Goal: Task Accomplishment & Management: Use online tool/utility

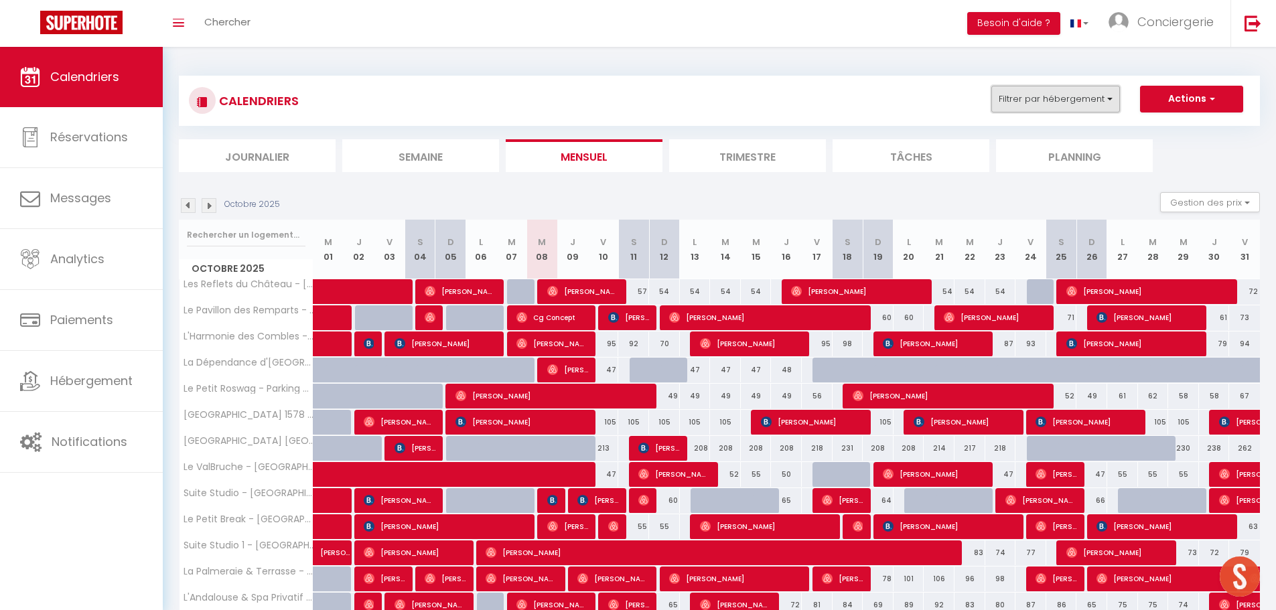
click at [1101, 94] on button "Filtrer par hébergement" at bounding box center [1055, 99] width 129 height 27
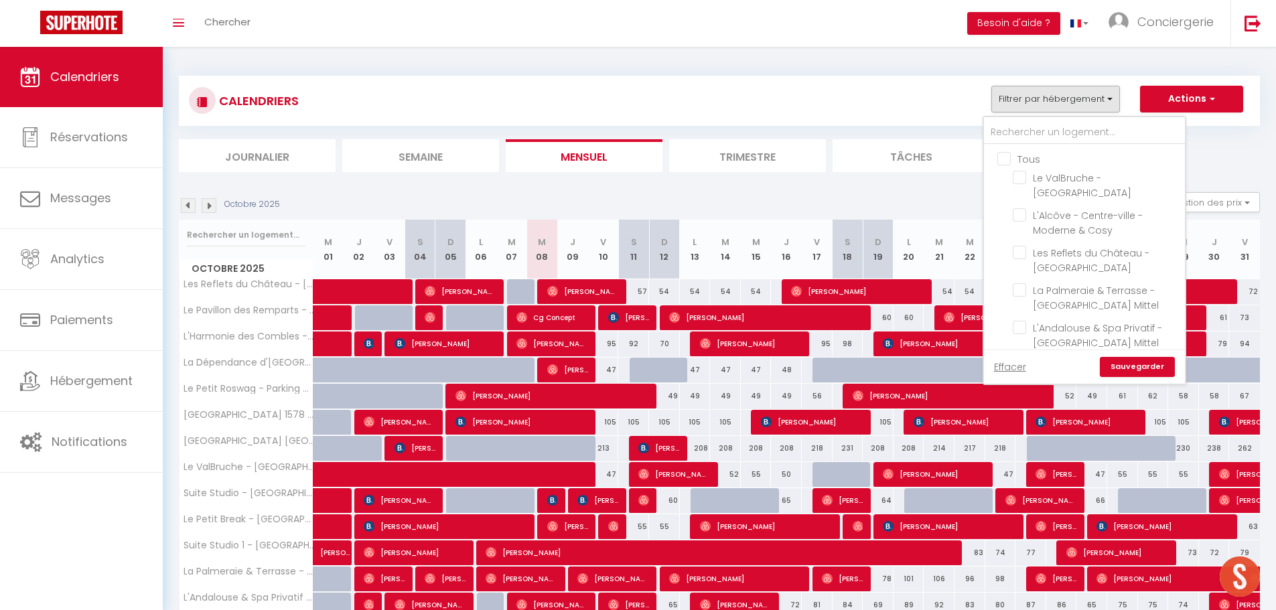
click at [1130, 72] on div "CALENDRIERS Filtrer par hébergement [GEOGRAPHIC_DATA] [GEOGRAPHIC_DATA]-ville -…" at bounding box center [719, 465] width 1081 height 804
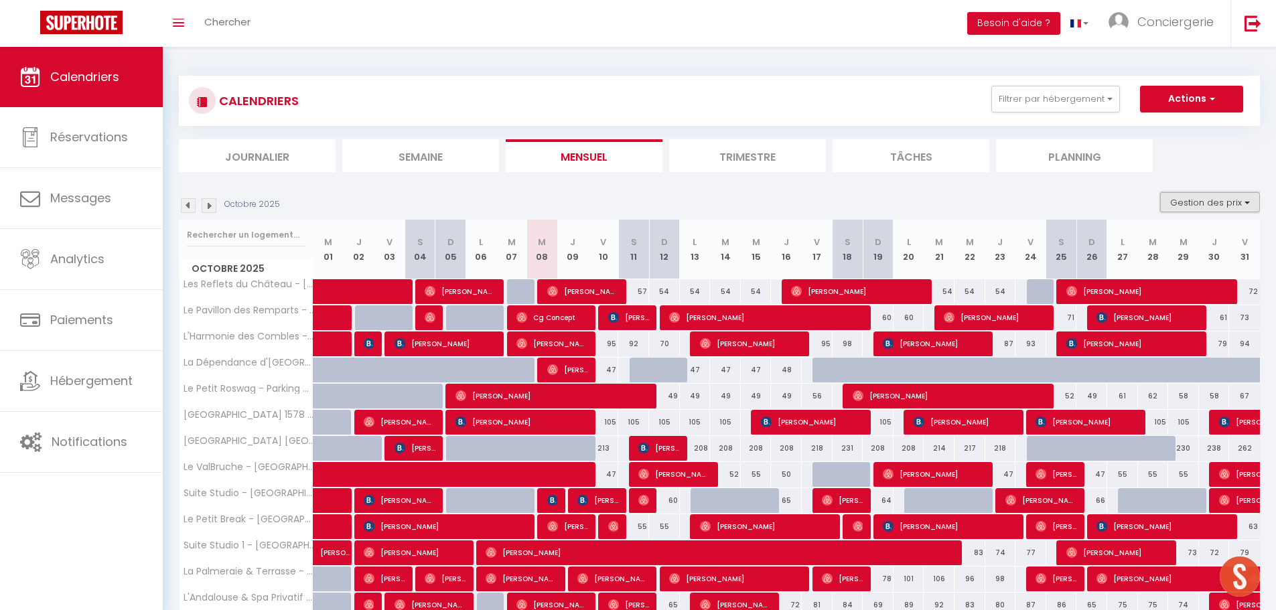
click at [1239, 204] on button "Gestion des prix" at bounding box center [1210, 202] width 100 height 20
click at [1212, 241] on input "Nb Nuits minimum" at bounding box center [1198, 243] width 121 height 13
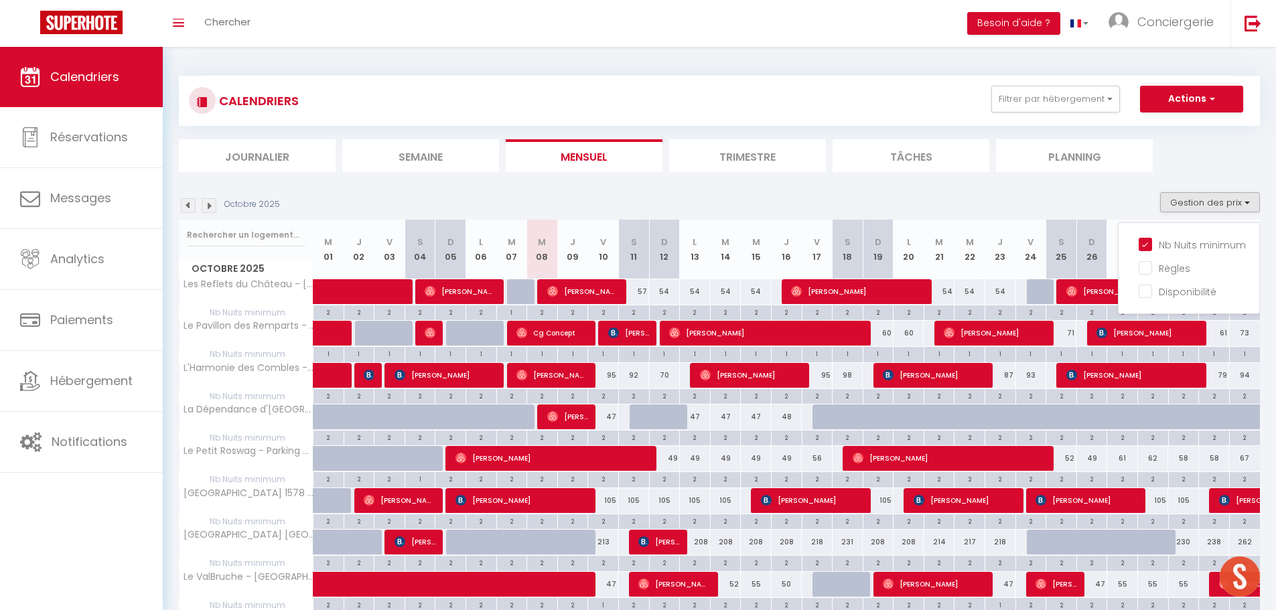
click at [1039, 198] on div "Octobre 2025 Gestion des prix Nb Nuits minimum Règles Disponibilité" at bounding box center [719, 205] width 1081 height 27
click at [1208, 211] on button "Gestion des prix" at bounding box center [1210, 202] width 100 height 20
click at [1193, 249] on input "Nb Nuits minimum" at bounding box center [1198, 243] width 121 height 13
checkbox input "false"
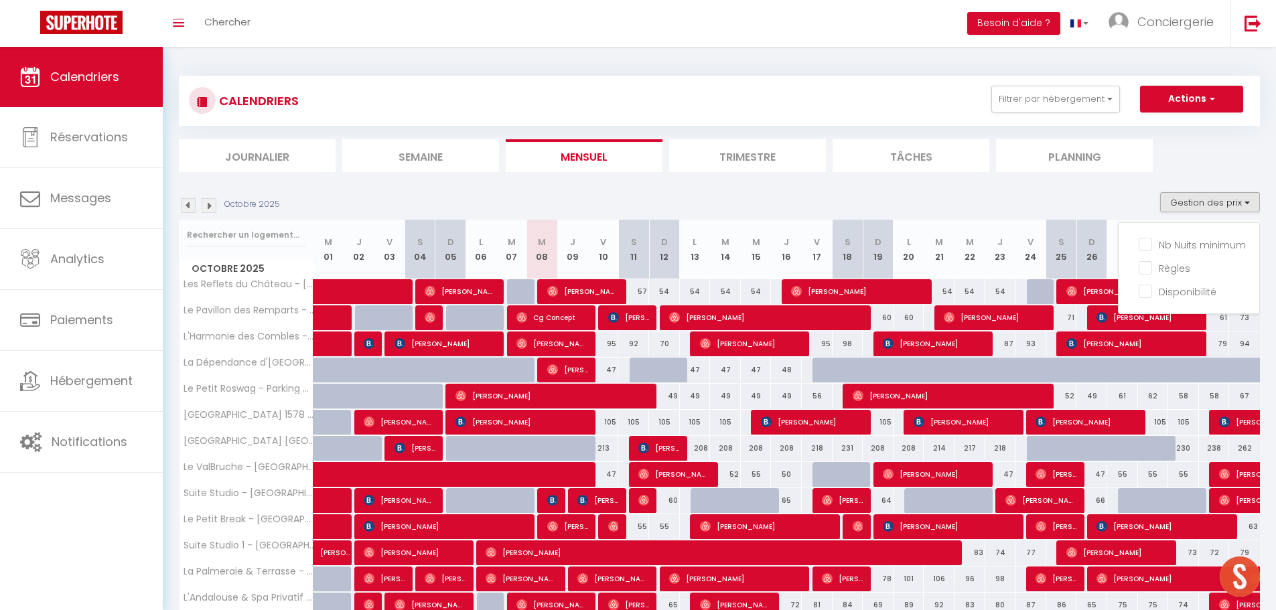
click at [891, 204] on div "Octobre 2025 Gestion des prix Nb Nuits minimum Règles Disponibilité" at bounding box center [719, 205] width 1081 height 27
